Goal: Information Seeking & Learning: Learn about a topic

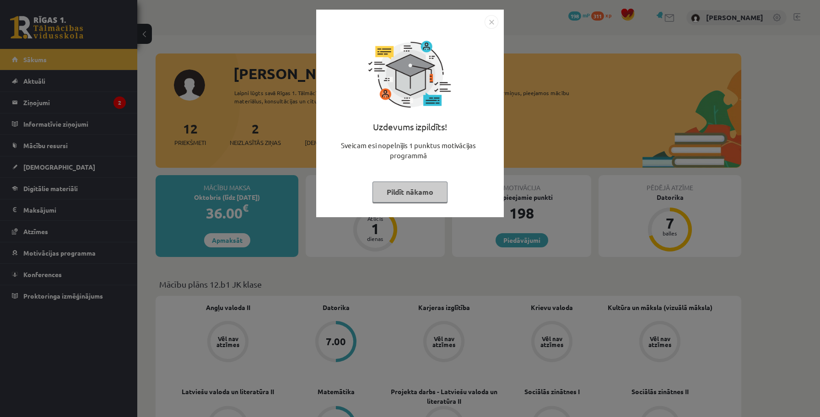
click at [400, 189] on button "Pildīt nākamo" at bounding box center [409, 192] width 75 height 21
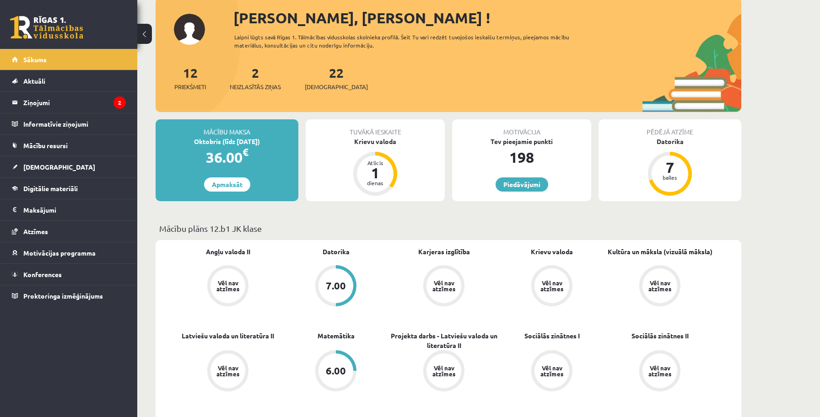
scroll to position [54, 0]
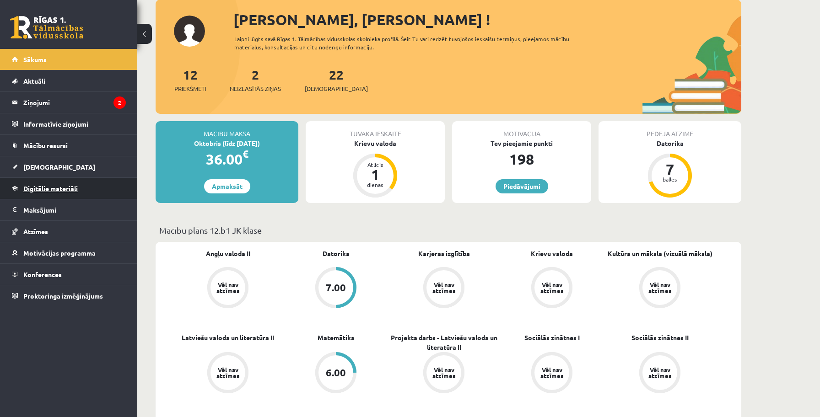
click at [37, 189] on span "Digitālie materiāli" at bounding box center [50, 188] width 54 height 8
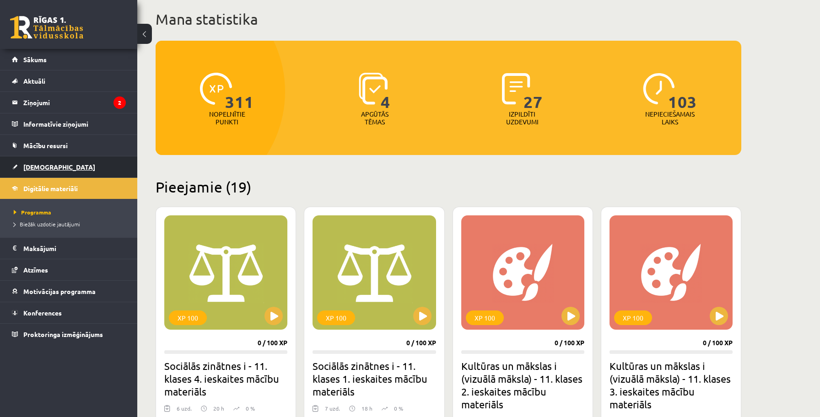
click at [38, 165] on span "[DEMOGRAPHIC_DATA]" at bounding box center [59, 167] width 72 height 8
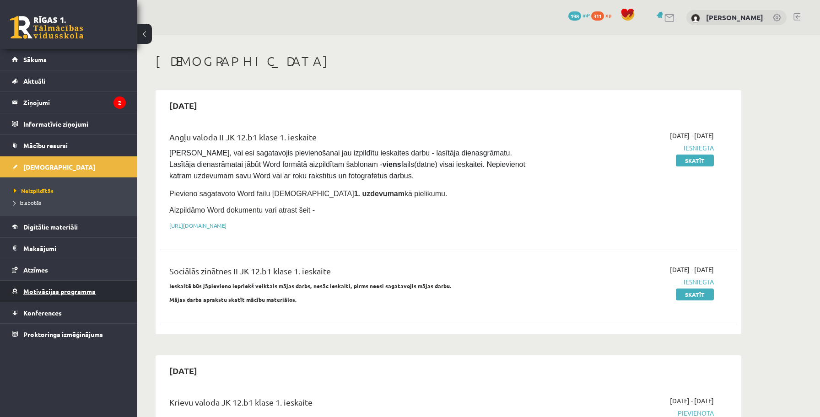
click at [32, 292] on span "Motivācijas programma" at bounding box center [59, 291] width 72 height 8
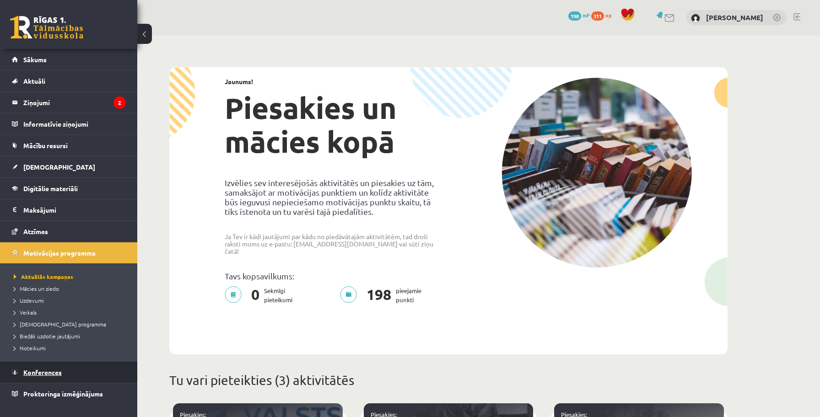
click at [55, 368] on link "Konferences" at bounding box center [69, 372] width 114 height 21
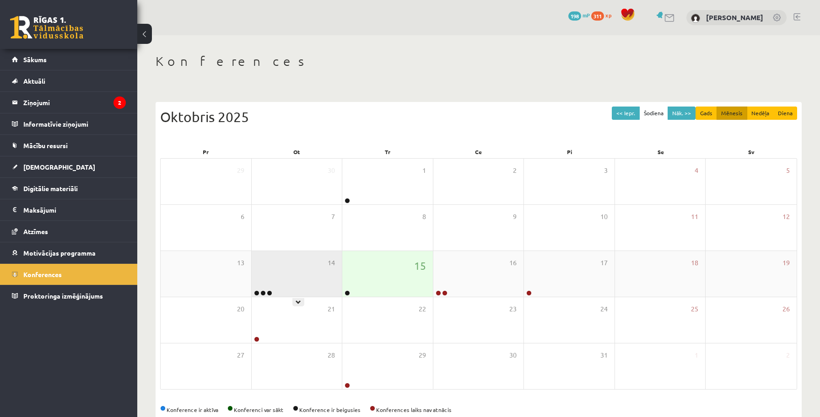
click at [299, 289] on div "14" at bounding box center [297, 274] width 91 height 46
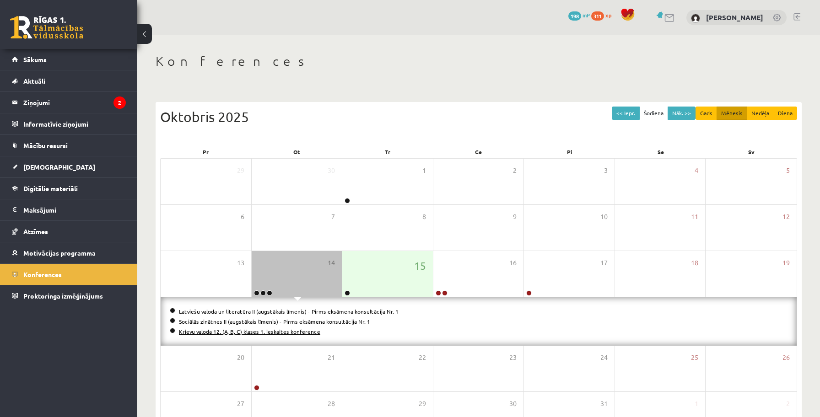
click at [290, 329] on link "Krievu valoda 12. (A, B, C) klases 1. ieskaites konference" at bounding box center [249, 331] width 141 height 7
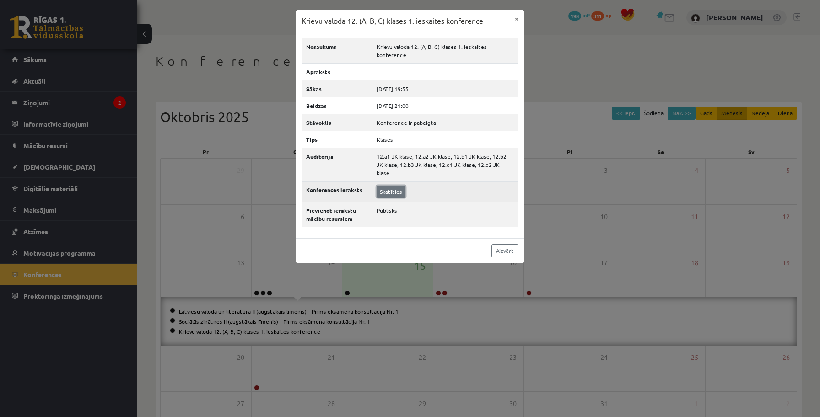
click at [388, 186] on link "Skatīties" at bounding box center [390, 192] width 29 height 12
